Goal: Information Seeking & Learning: Learn about a topic

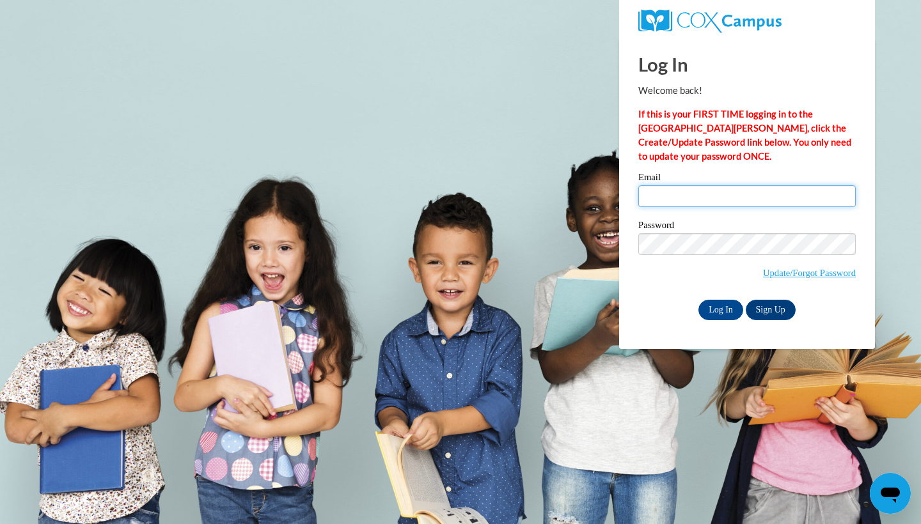
type input "apound@starkvillesd.com"
click at [722, 306] on input "Log In" at bounding box center [720, 310] width 45 height 20
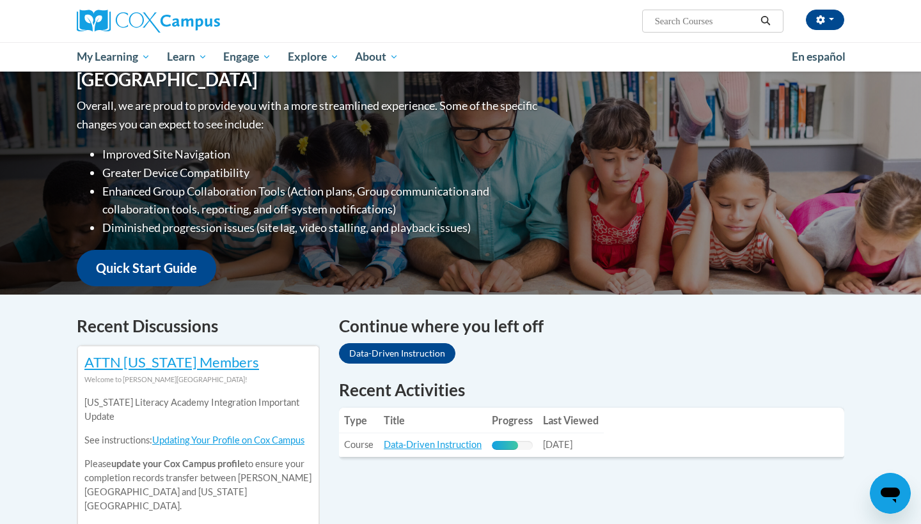
scroll to position [159, 0]
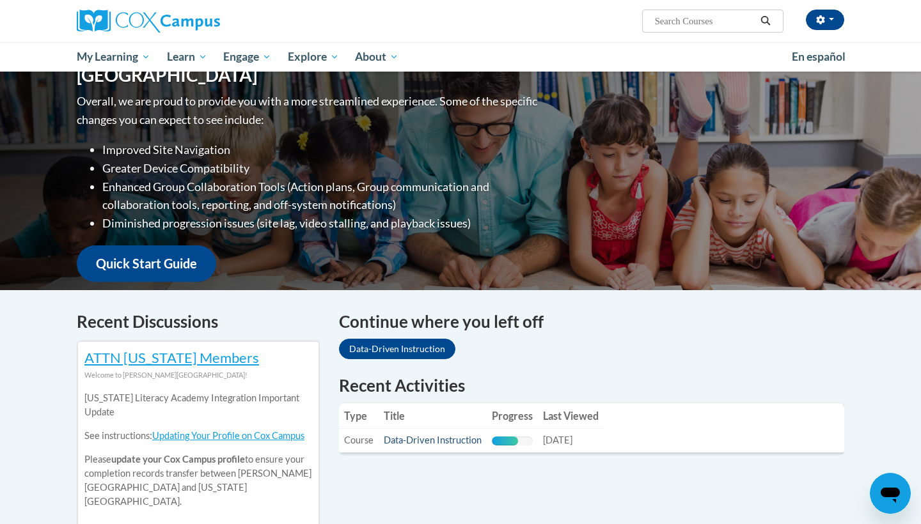
click at [473, 443] on link "Data-Driven Instruction" at bounding box center [433, 440] width 98 height 11
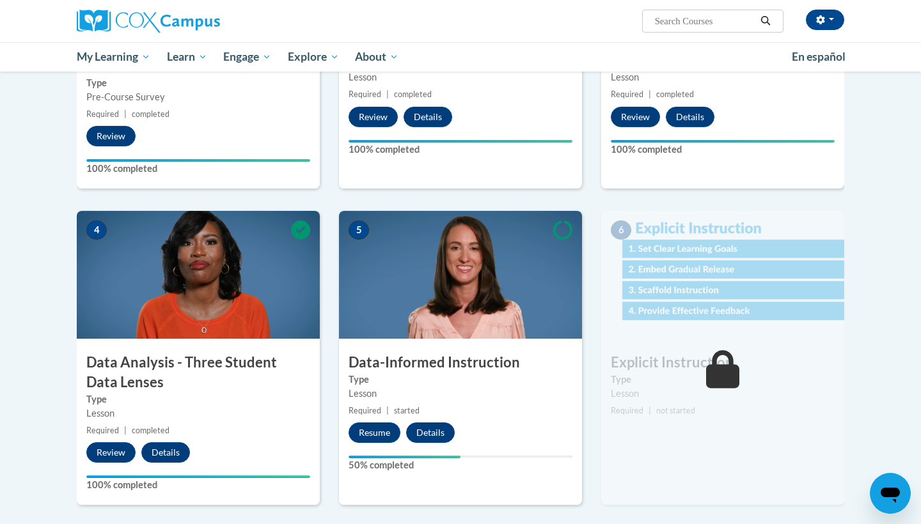
scroll to position [475, 0]
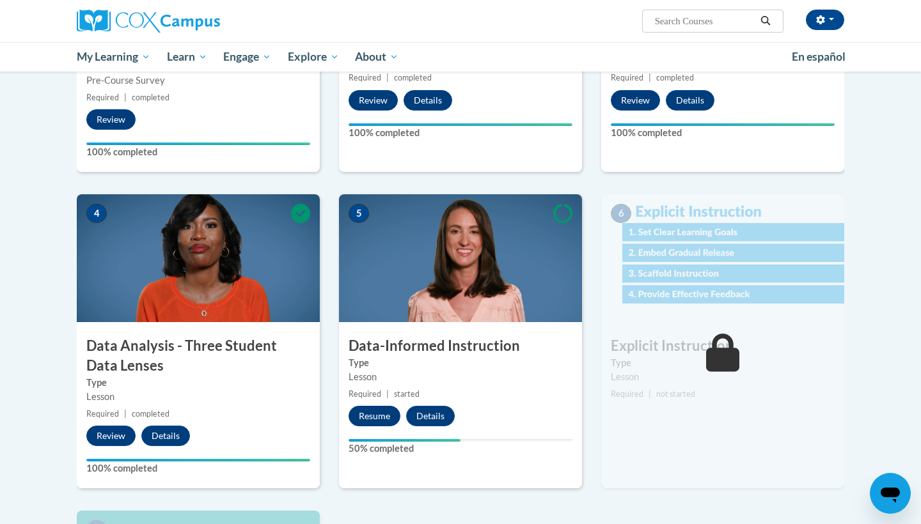
click at [375, 412] on button "Resume" at bounding box center [375, 416] width 52 height 20
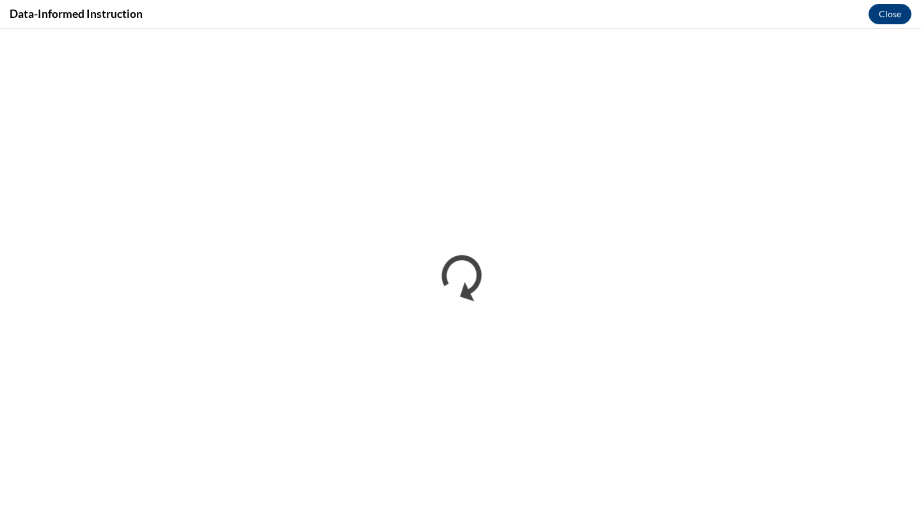
scroll to position [0, 0]
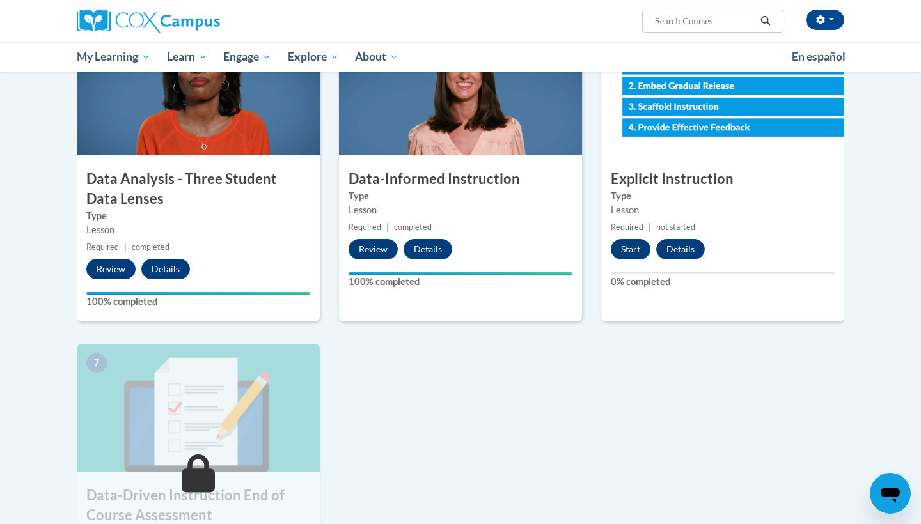
scroll to position [700, 0]
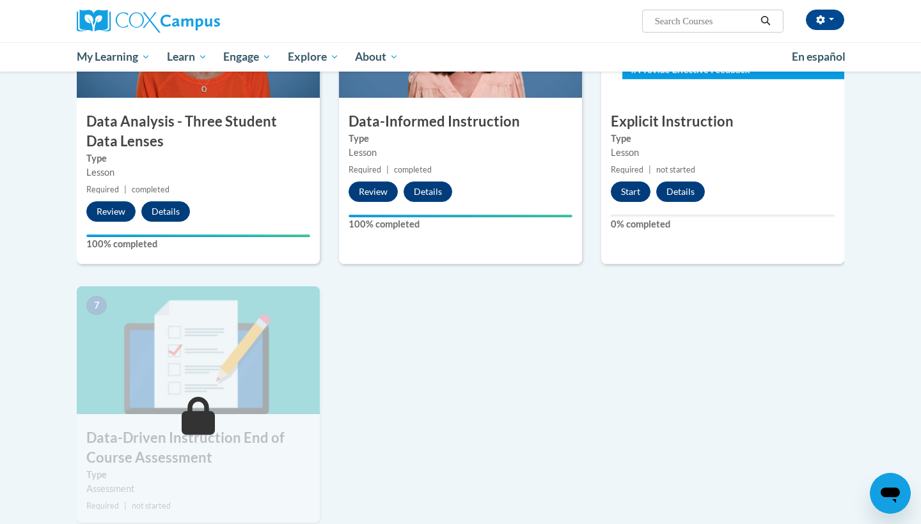
click at [633, 186] on button "Start" at bounding box center [631, 192] width 40 height 20
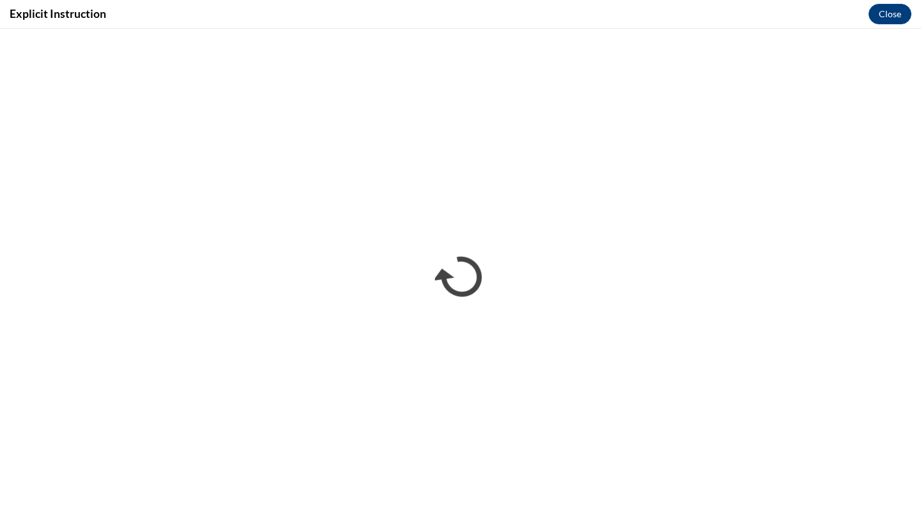
scroll to position [0, 0]
